Goal: Task Accomplishment & Management: Use online tool/utility

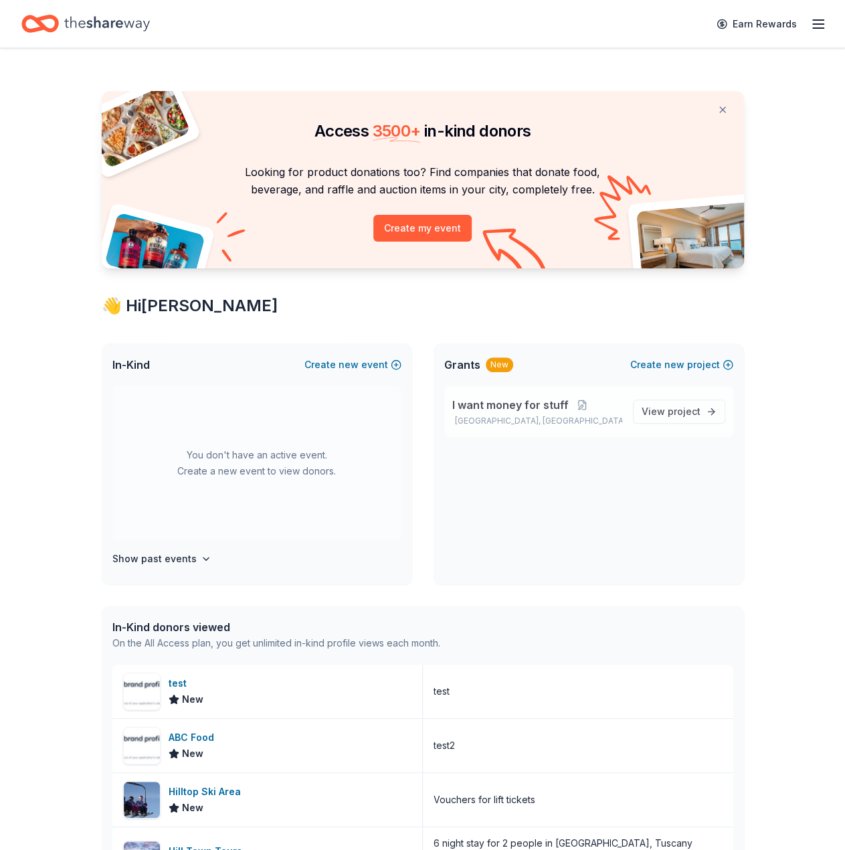
click at [565, 409] on p "I want money for stuff" at bounding box center [537, 405] width 170 height 16
click at [357, 362] on span "new" at bounding box center [349, 365] width 20 height 16
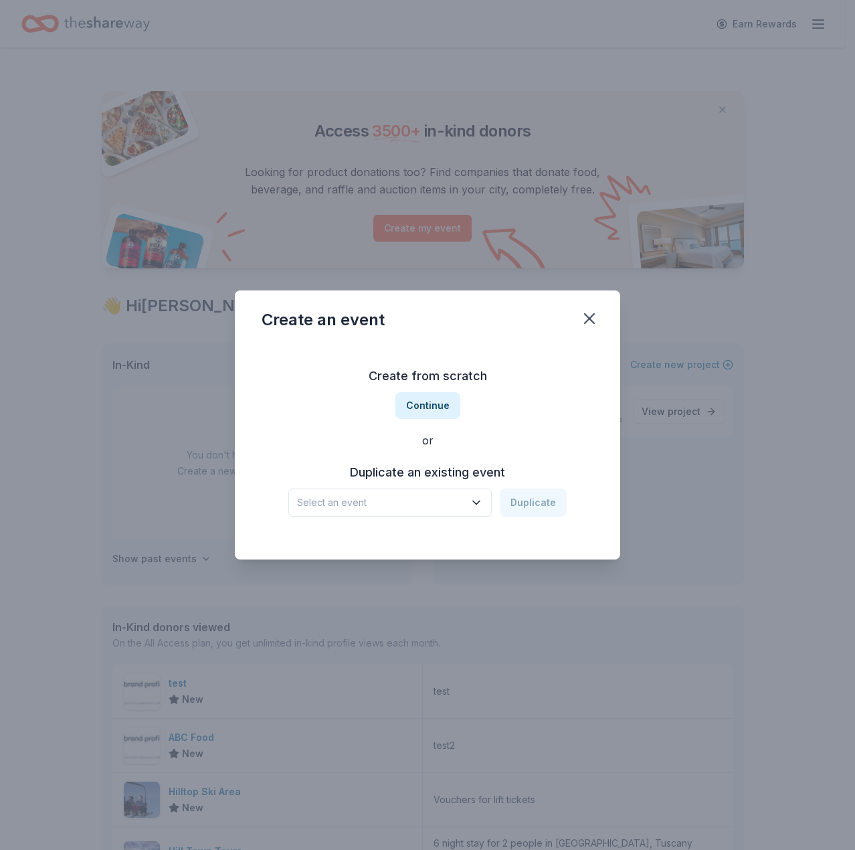
click at [480, 499] on icon "button" at bounding box center [476, 502] width 13 height 13
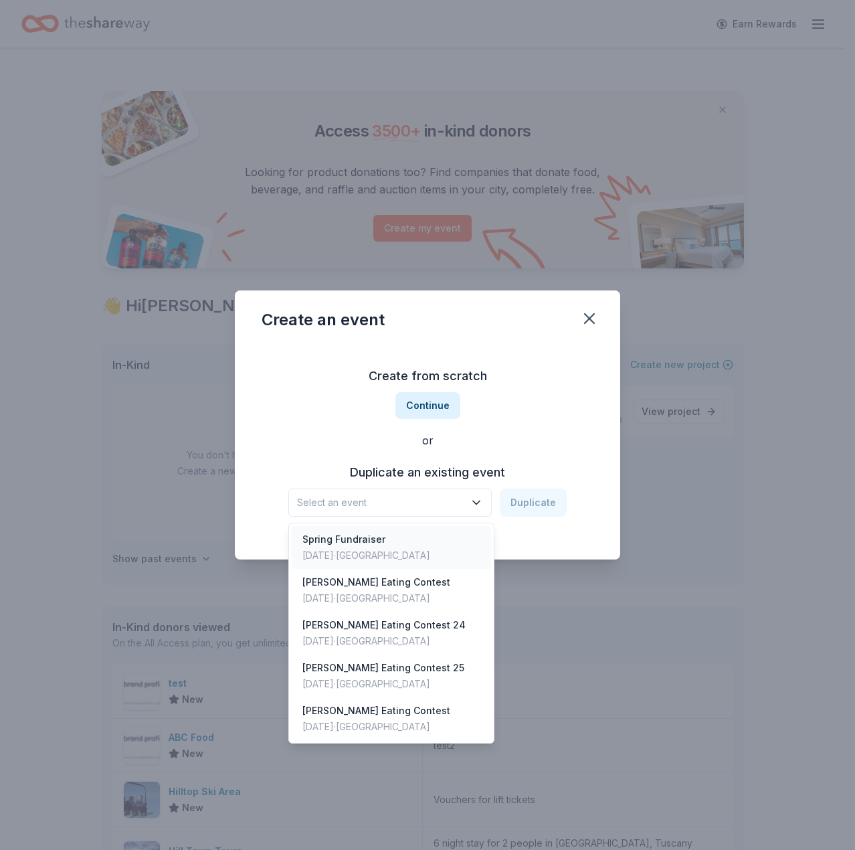
click at [447, 547] on div "Spring Fundraiser [DATE] · [GEOGRAPHIC_DATA]" at bounding box center [391, 547] width 199 height 43
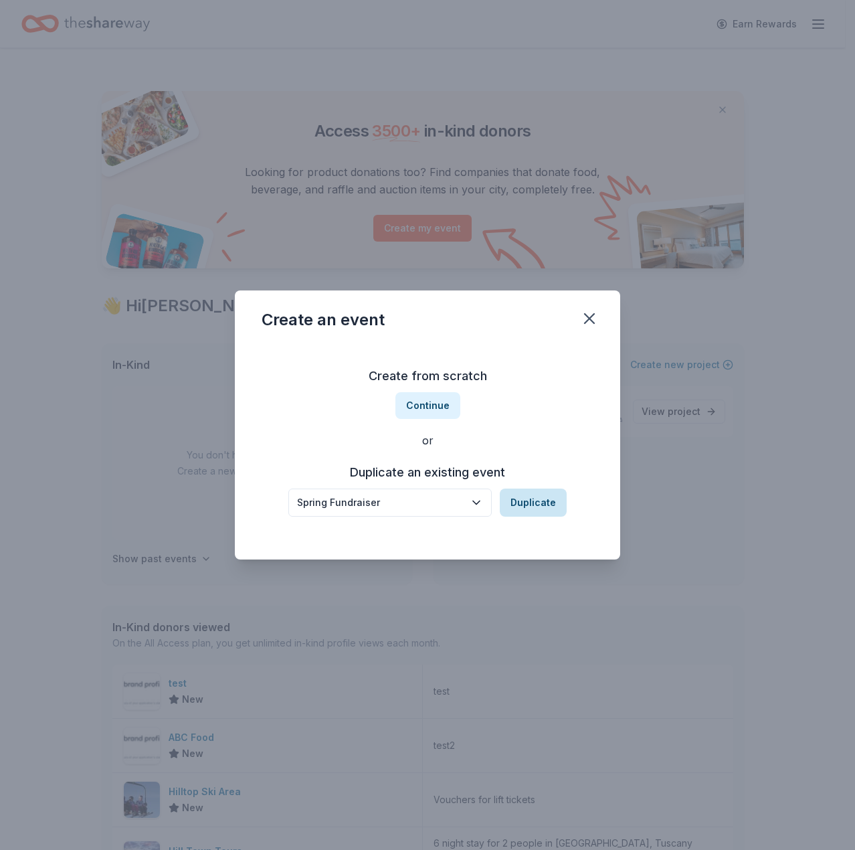
click at [525, 506] on button "Duplicate" at bounding box center [533, 503] width 67 height 28
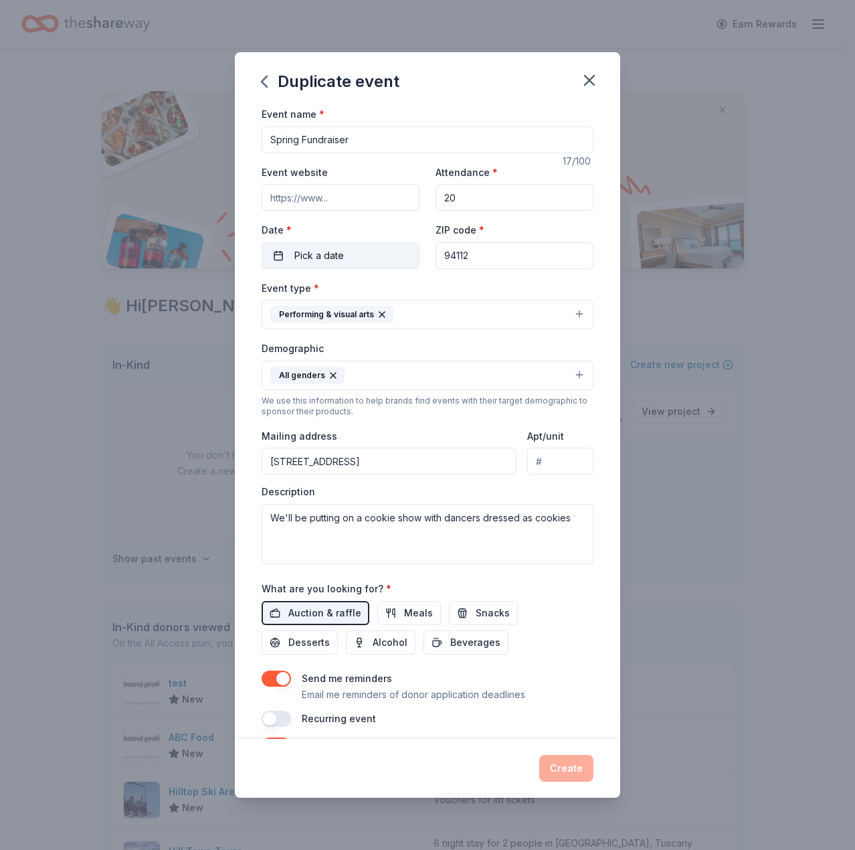
click at [341, 242] on button "Pick a date" at bounding box center [341, 255] width 158 height 27
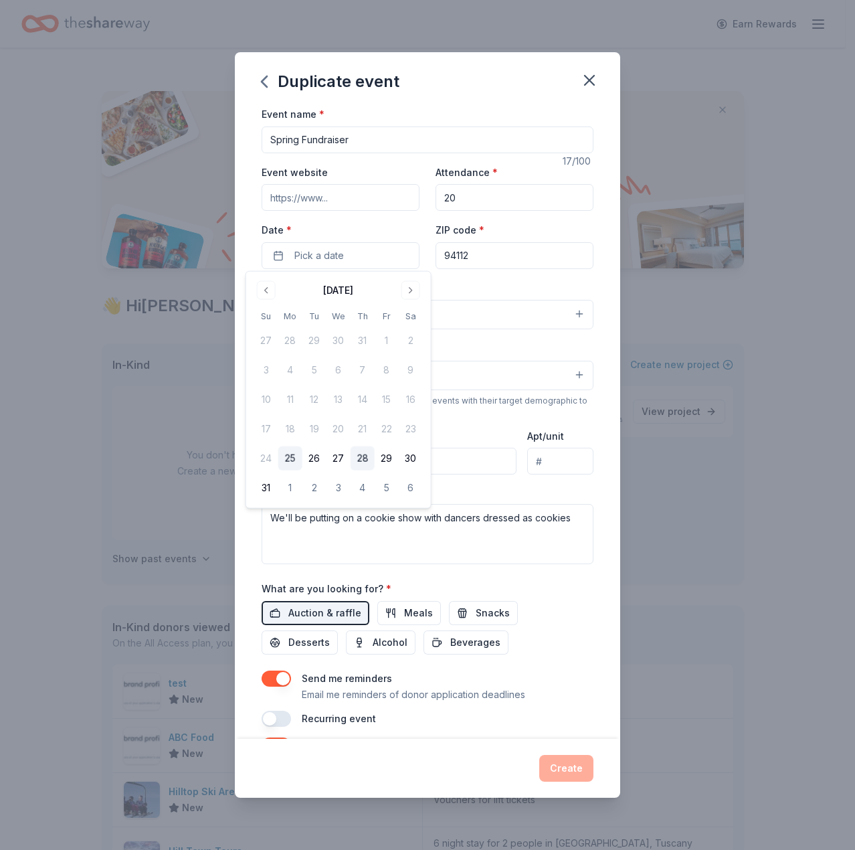
click at [357, 462] on button "28" at bounding box center [363, 458] width 24 height 24
click at [574, 768] on button "Create" at bounding box center [566, 768] width 54 height 27
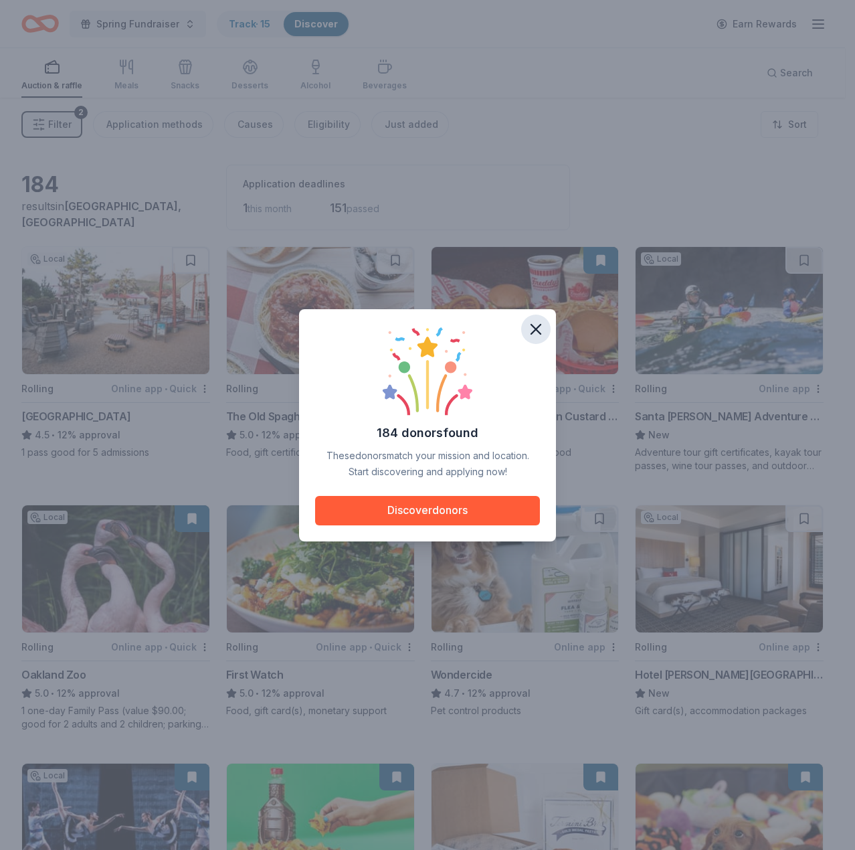
click at [538, 330] on icon "button" at bounding box center [535, 329] width 9 height 9
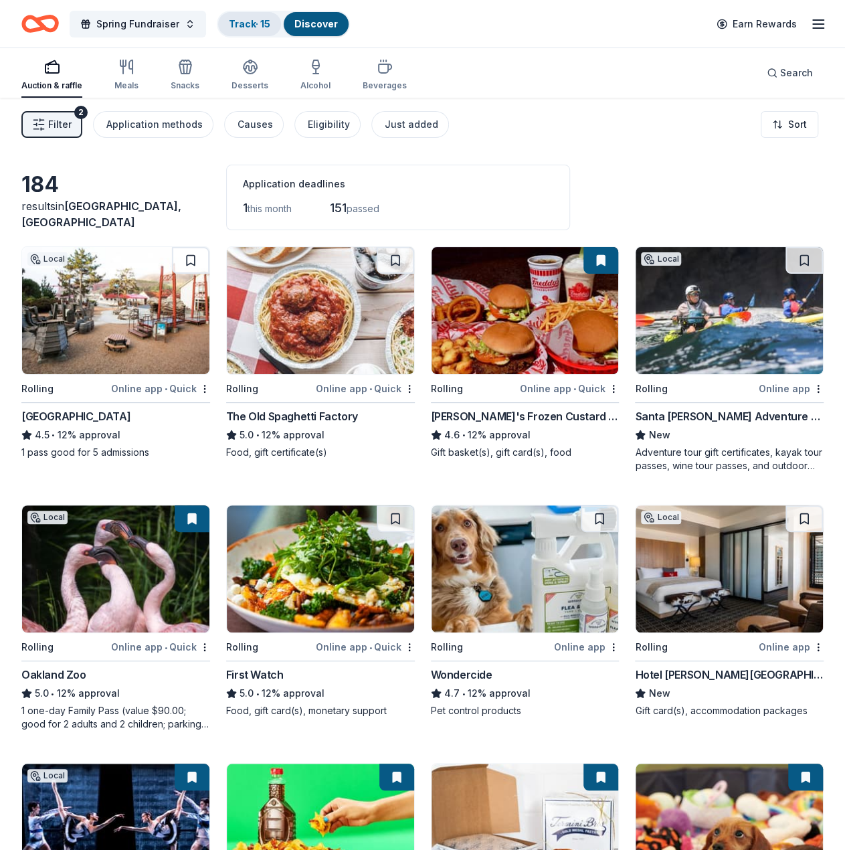
click at [264, 18] on link "Track · 15" at bounding box center [249, 23] width 41 height 11
